Goal: Obtain resource: Download file/media

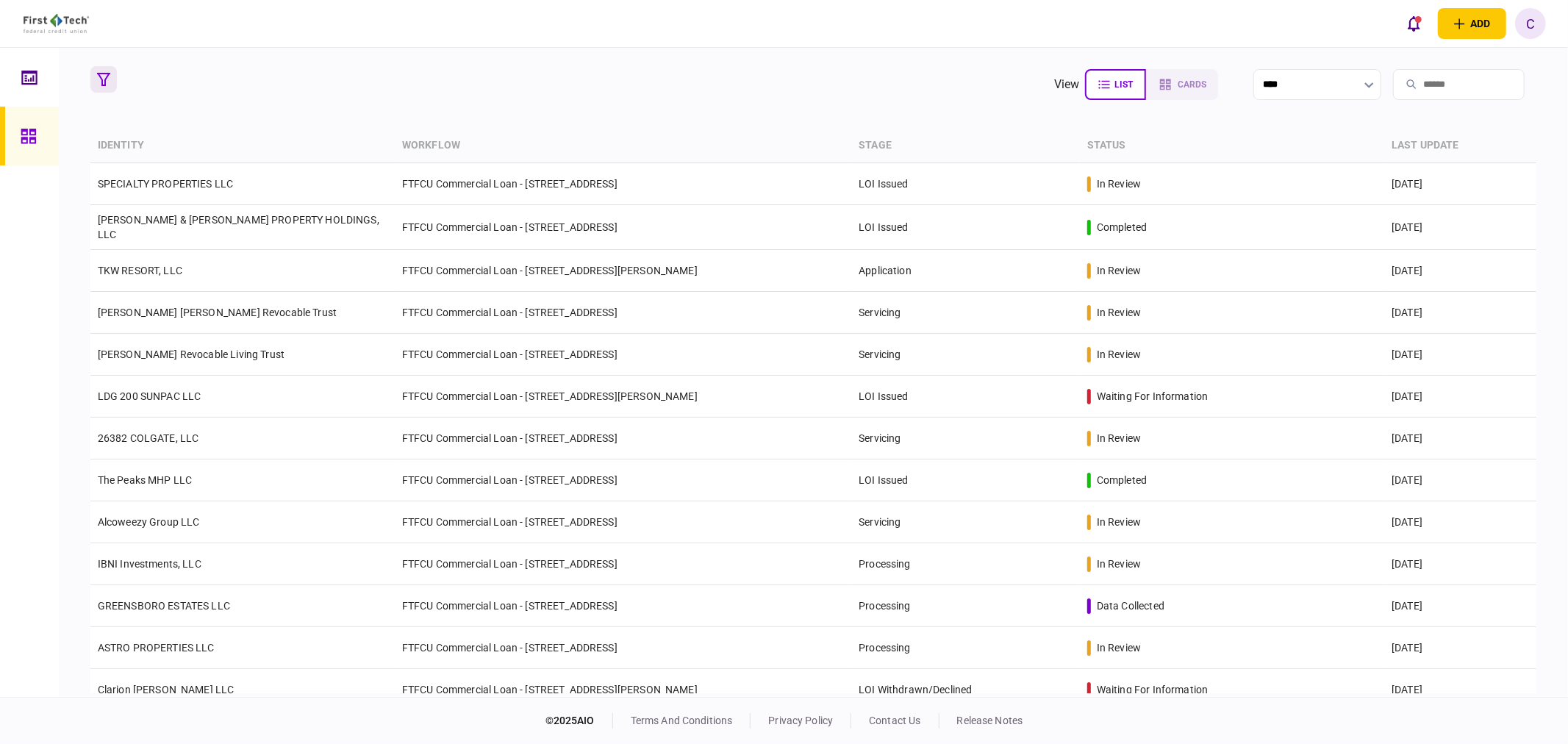
click at [101, 69] on button "button" at bounding box center [103, 79] width 27 height 27
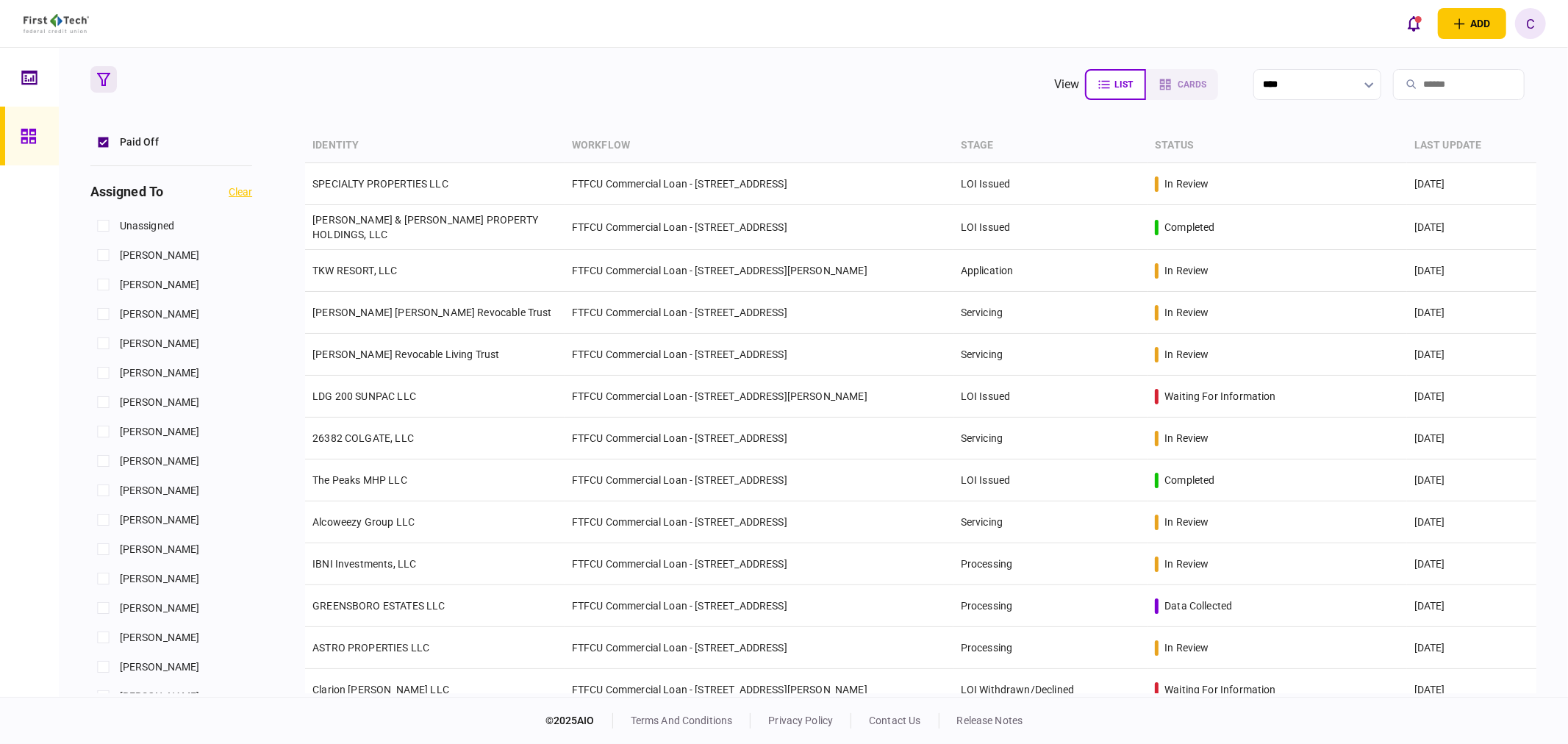
scroll to position [653, 0]
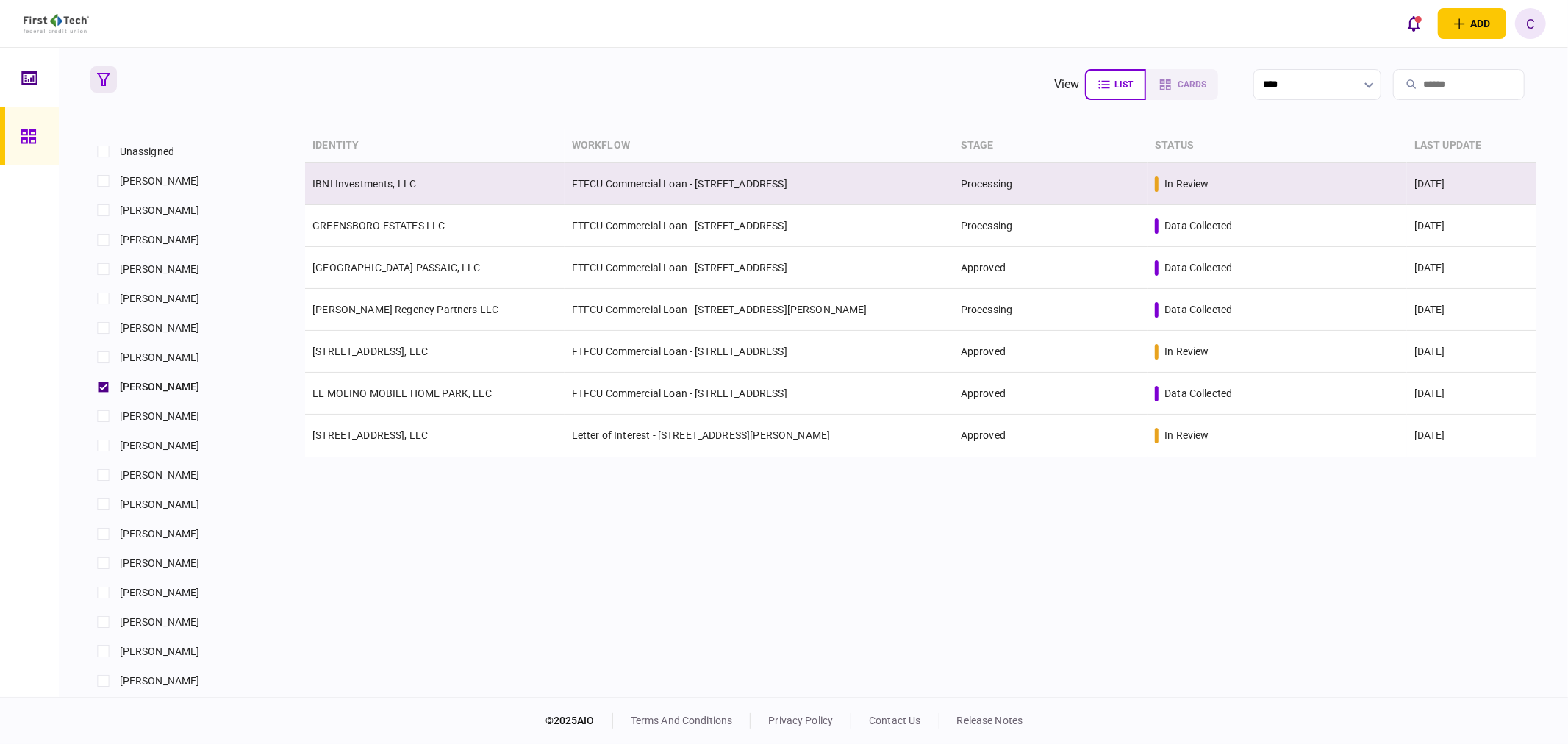
click at [384, 178] on link "IBNI Investments, LLC" at bounding box center [363, 183] width 104 height 12
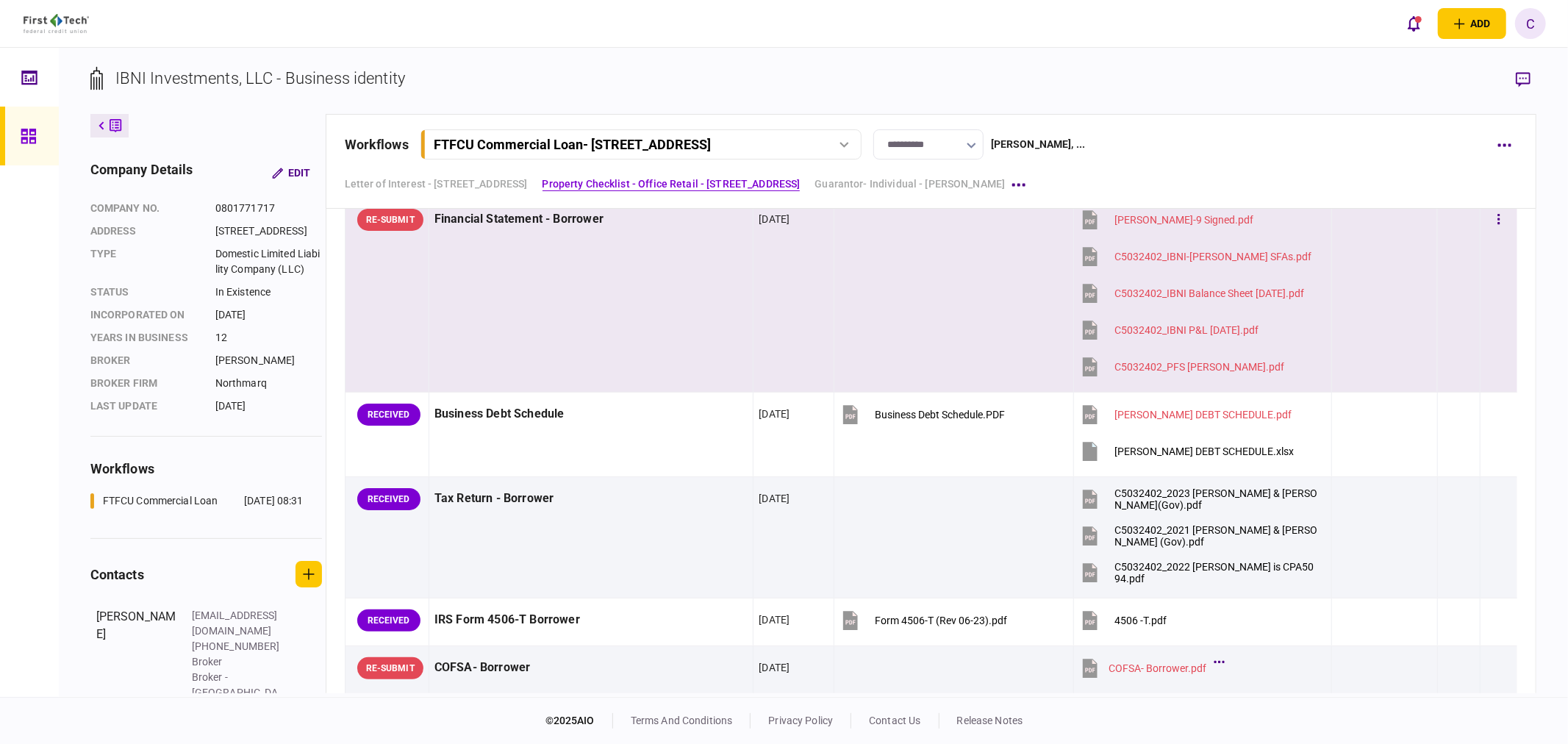
scroll to position [945, 0]
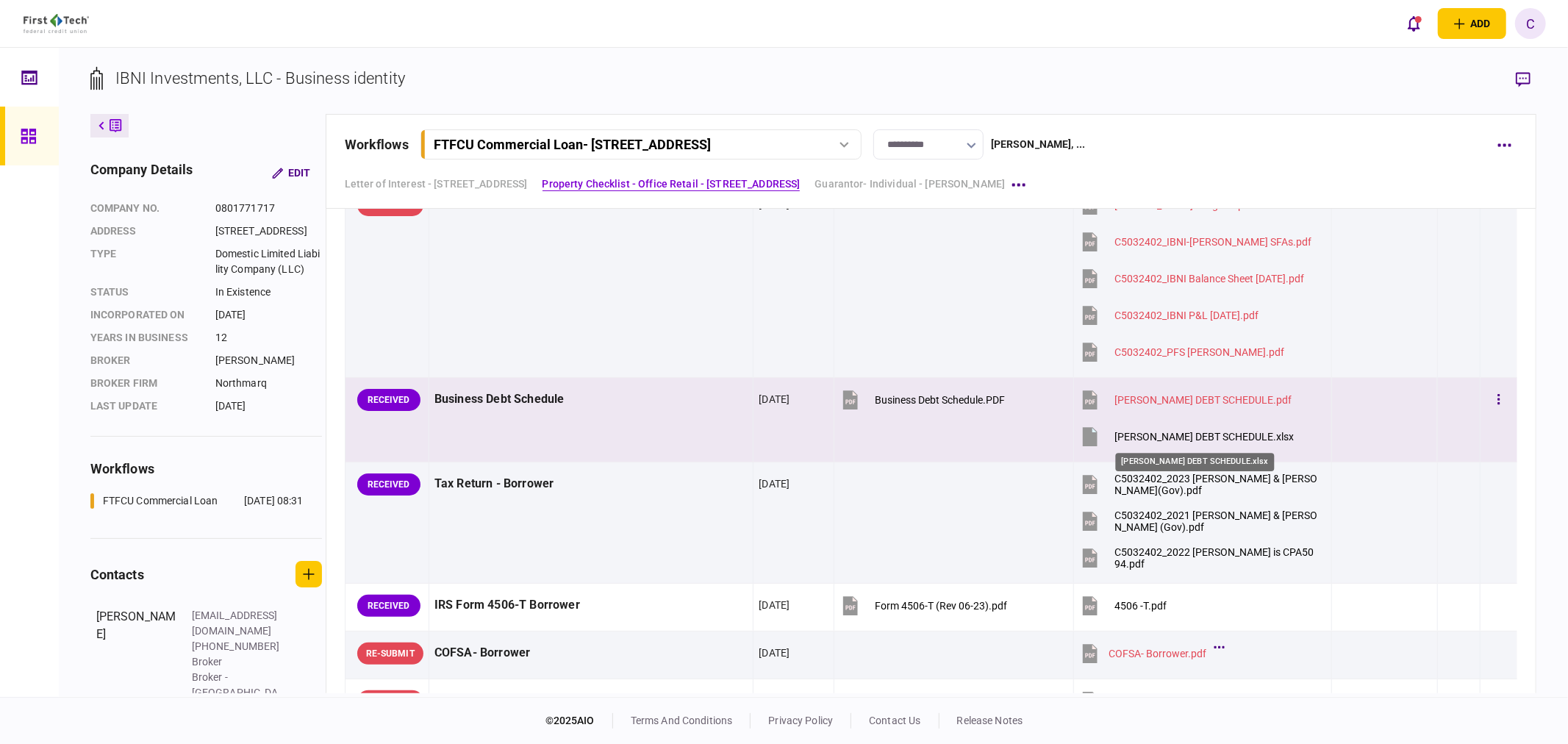
click at [1173, 436] on div "[PERSON_NAME] DEBT SCHEDULE.xlsx" at bounding box center [1204, 437] width 179 height 12
click at [1147, 440] on div "[PERSON_NAME] DEBT SCHEDULE.xlsx" at bounding box center [1204, 437] width 179 height 12
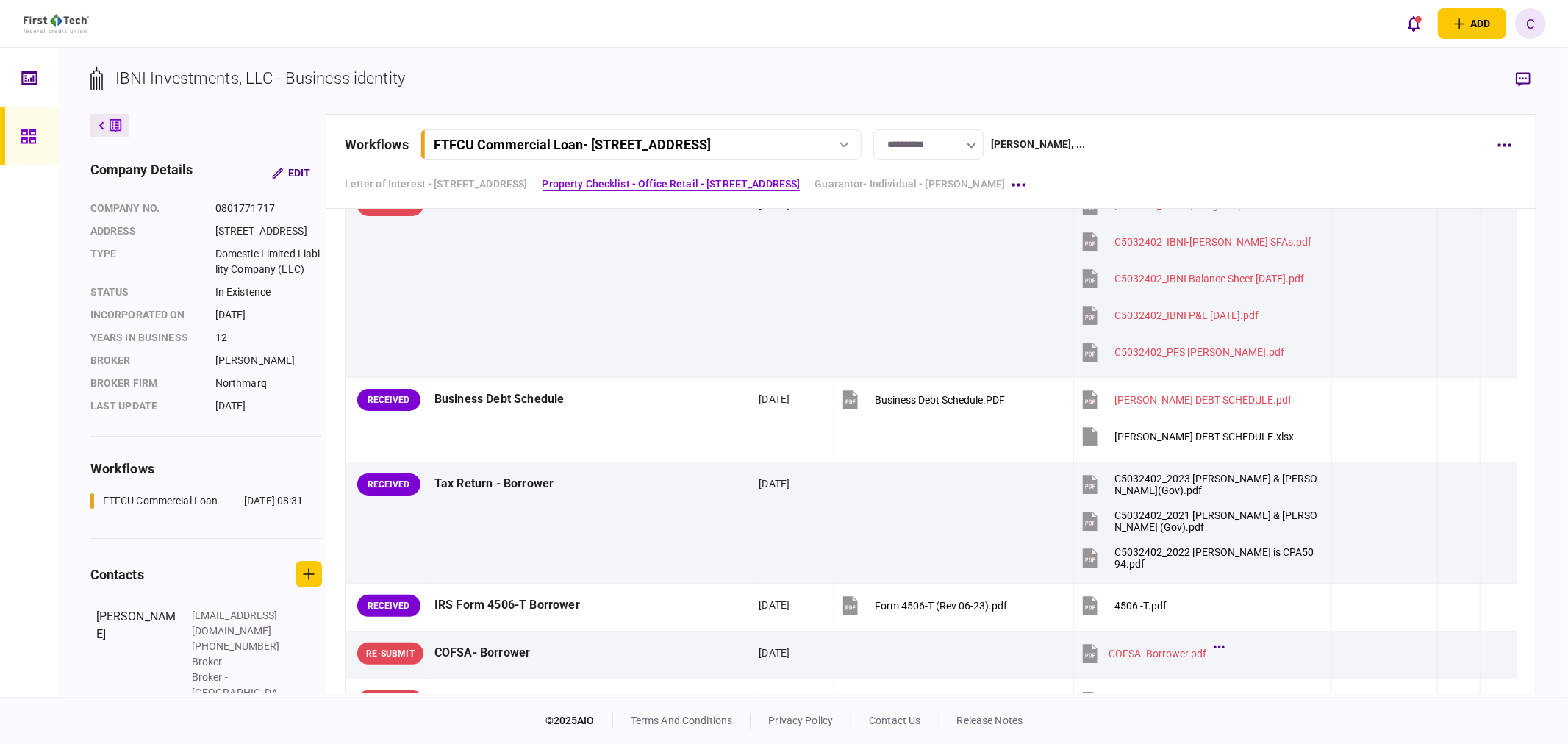
click at [1524, 78] on icon "button" at bounding box center [1523, 80] width 14 height 14
